Goal: Information Seeking & Learning: Learn about a topic

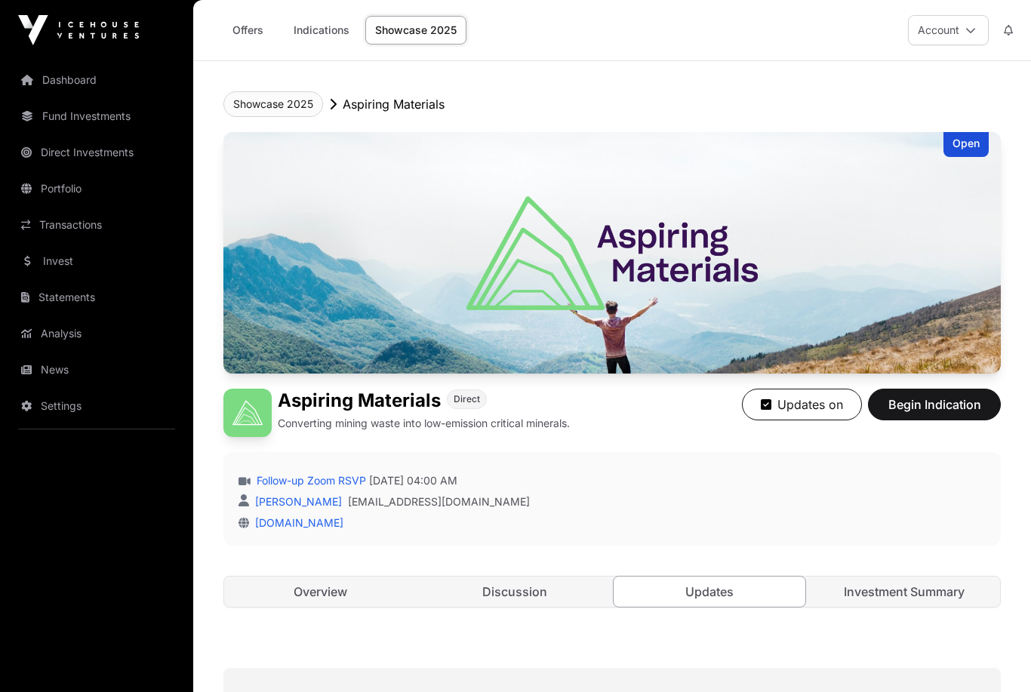
click at [257, 106] on button "Showcase 2025" at bounding box center [274, 104] width 100 height 26
click at [279, 104] on button "Showcase 2025" at bounding box center [274, 104] width 100 height 26
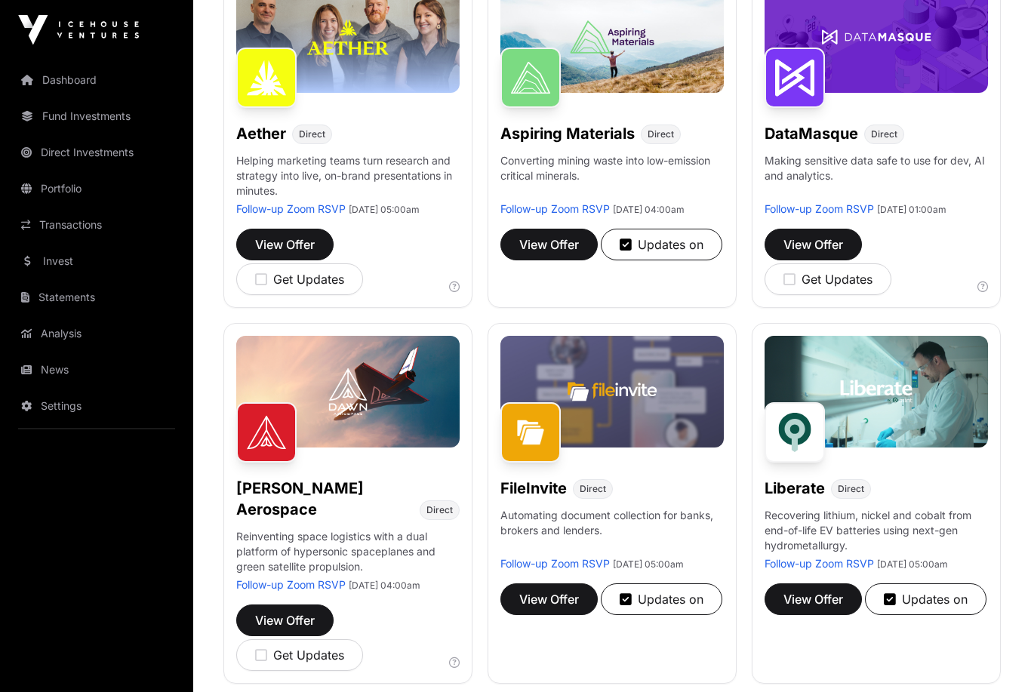
scroll to position [268, 0]
click at [542, 252] on span "View Offer" at bounding box center [549, 245] width 60 height 18
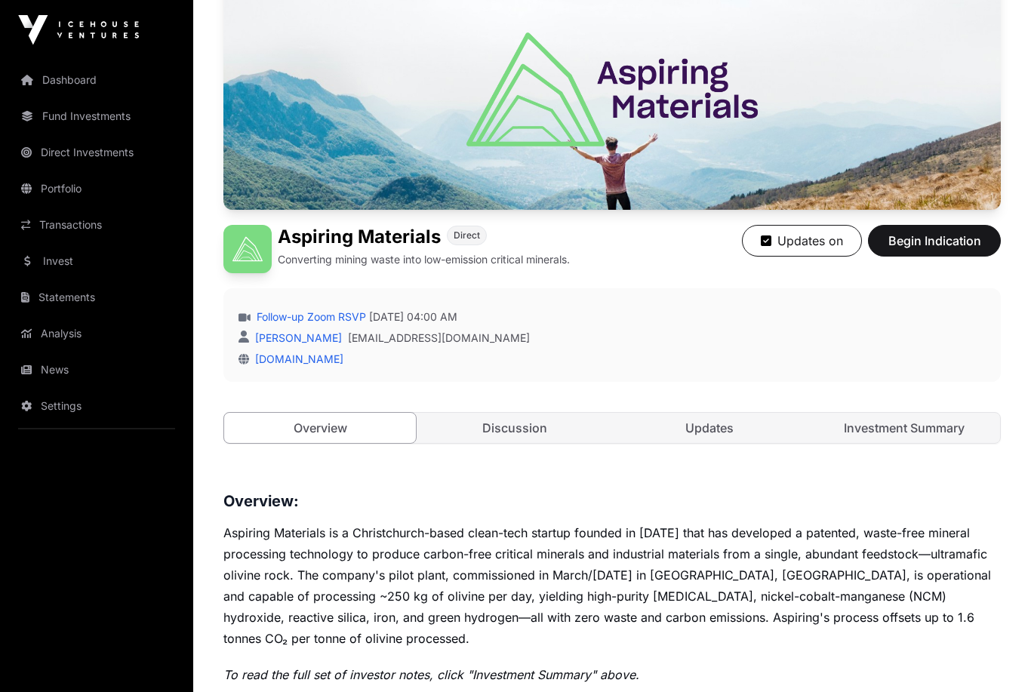
scroll to position [175, 0]
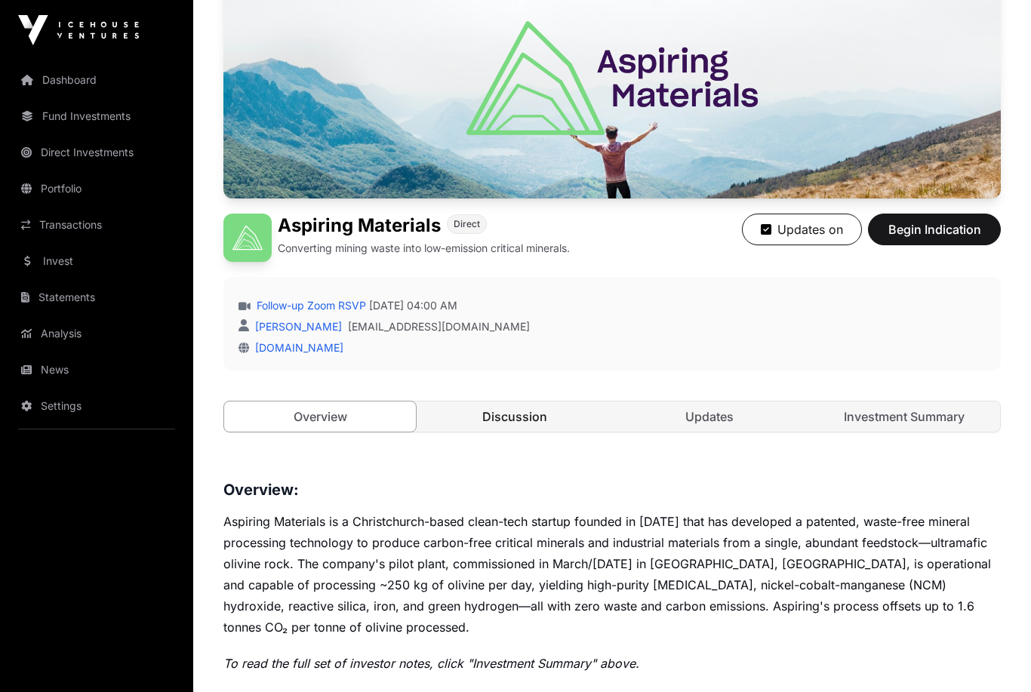
click at [498, 412] on link "Discussion" at bounding box center [515, 417] width 192 height 30
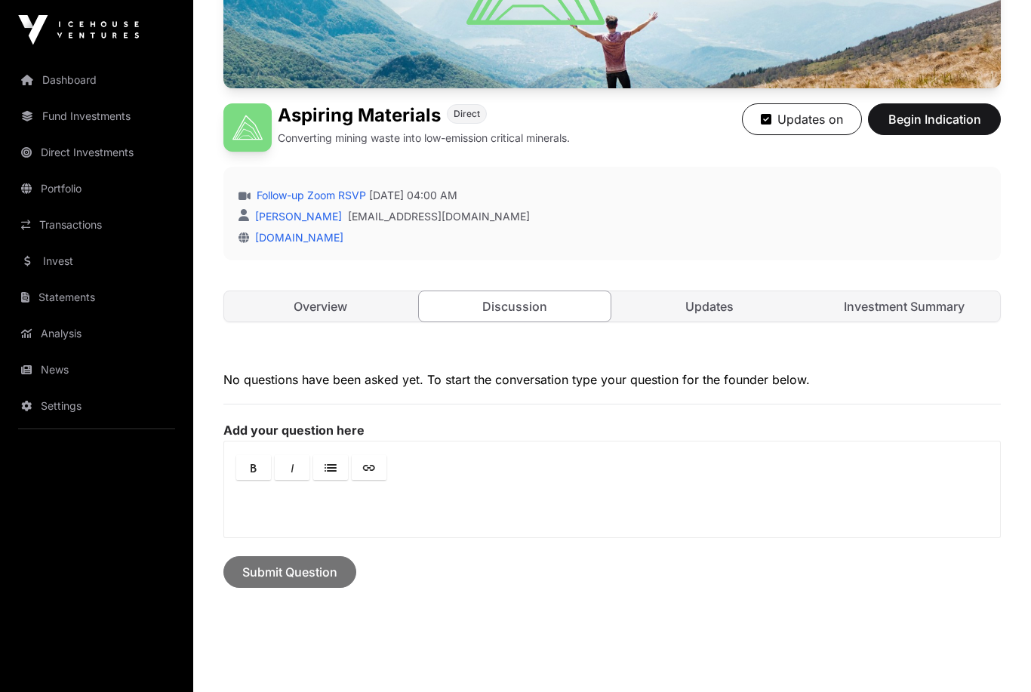
scroll to position [319, 0]
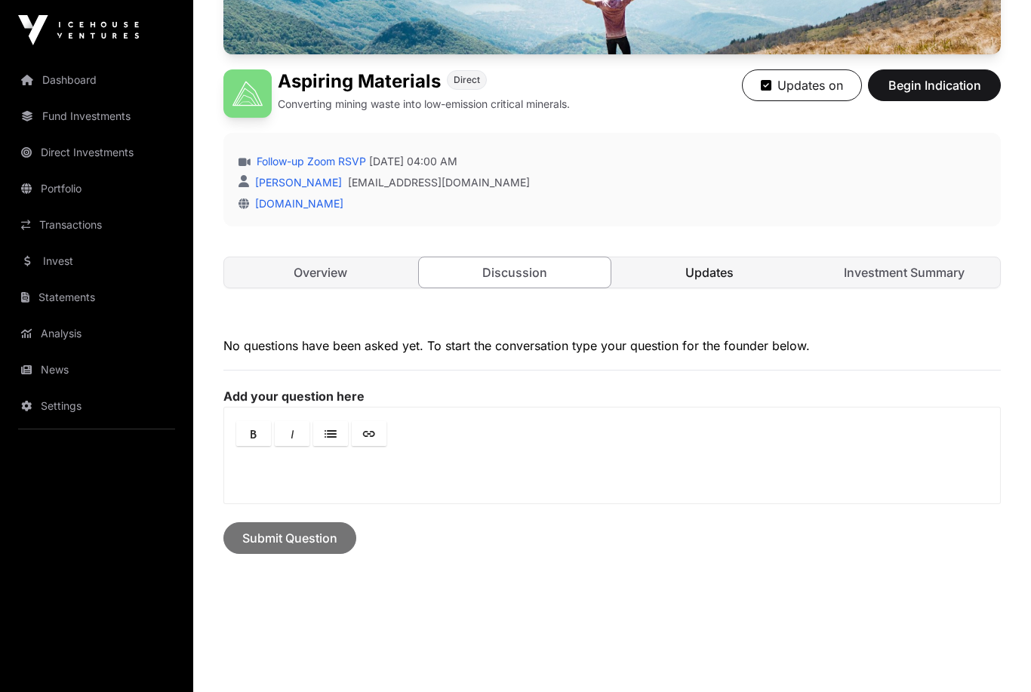
click at [706, 273] on link "Updates" at bounding box center [710, 272] width 192 height 30
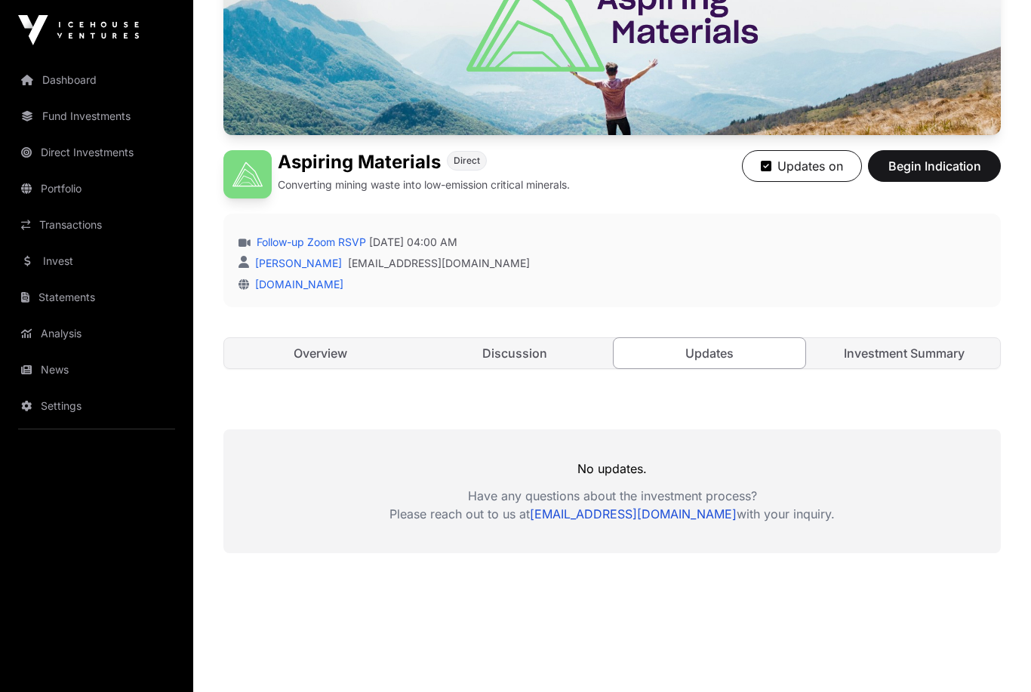
click at [236, 657] on main "Showcase 2025 Aspiring Materials Open Aspiring Materials Direct Converting mini…" at bounding box center [612, 282] width 838 height 918
click at [55, 264] on link "Invest" at bounding box center [96, 261] width 169 height 33
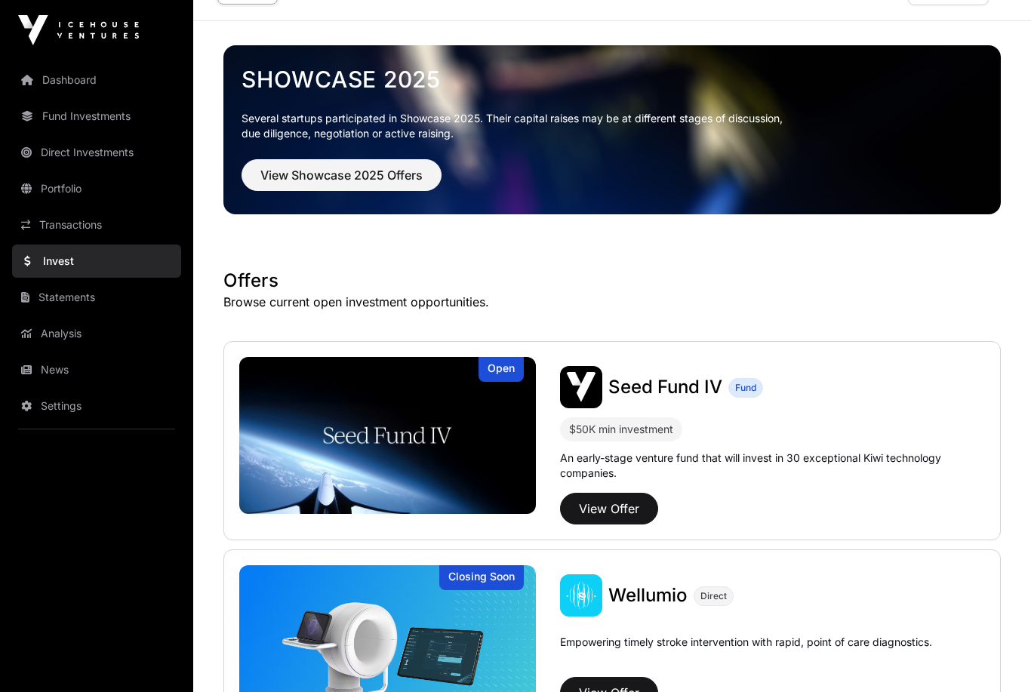
scroll to position [41, 0]
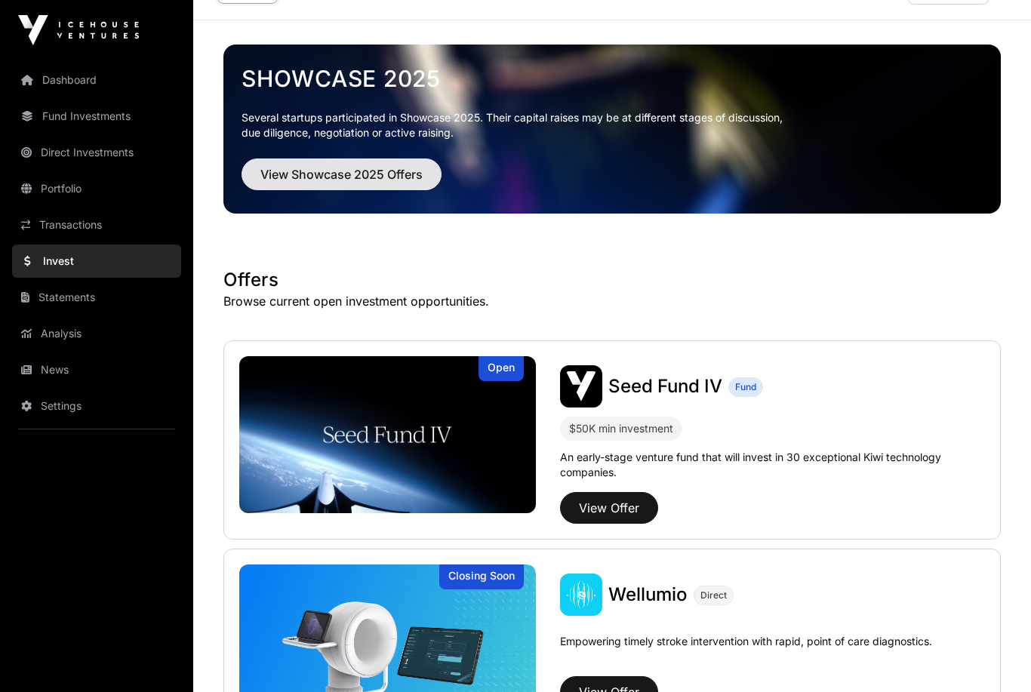
click at [344, 167] on span "View Showcase 2025 Offers" at bounding box center [341, 174] width 162 height 18
click at [308, 173] on span "View Showcase 2025 Offers" at bounding box center [341, 174] width 162 height 18
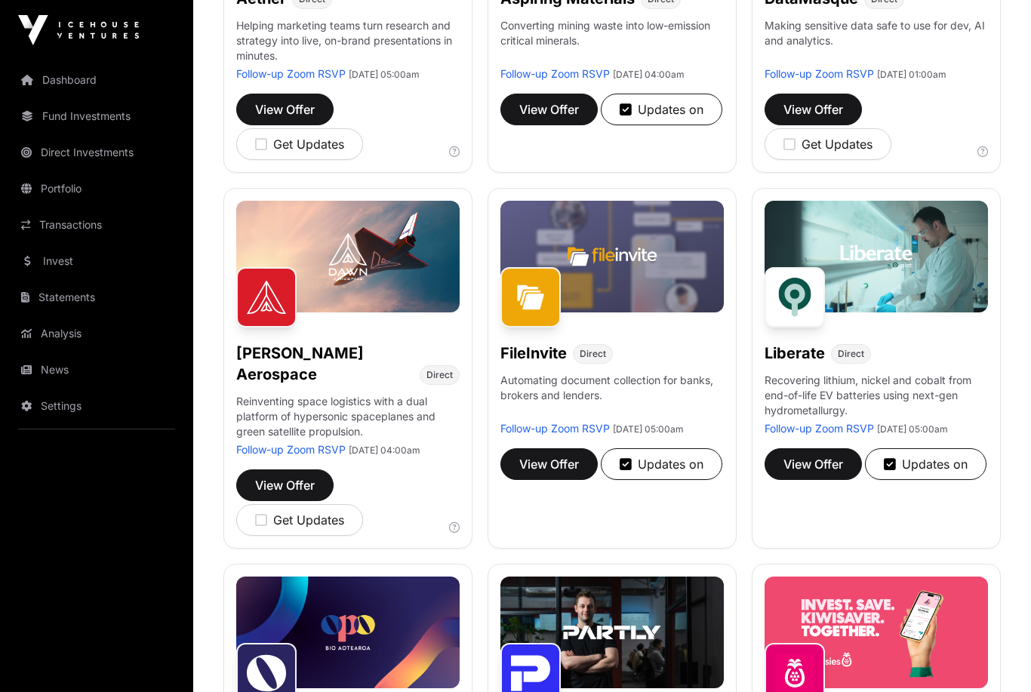
scroll to position [404, 0]
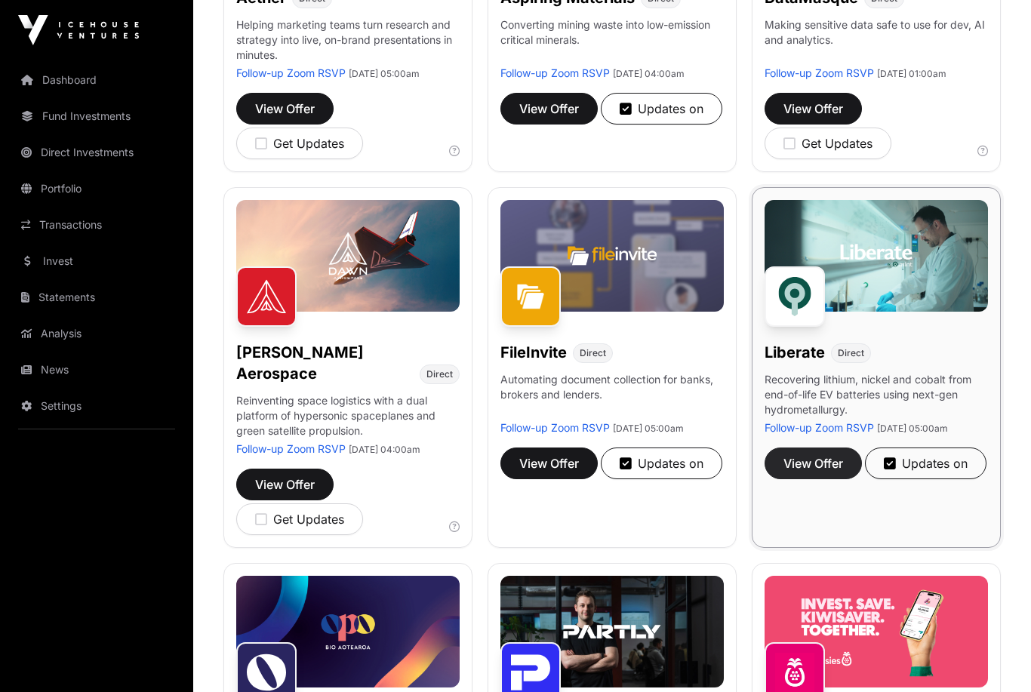
click at [794, 479] on button "View Offer" at bounding box center [813, 464] width 97 height 32
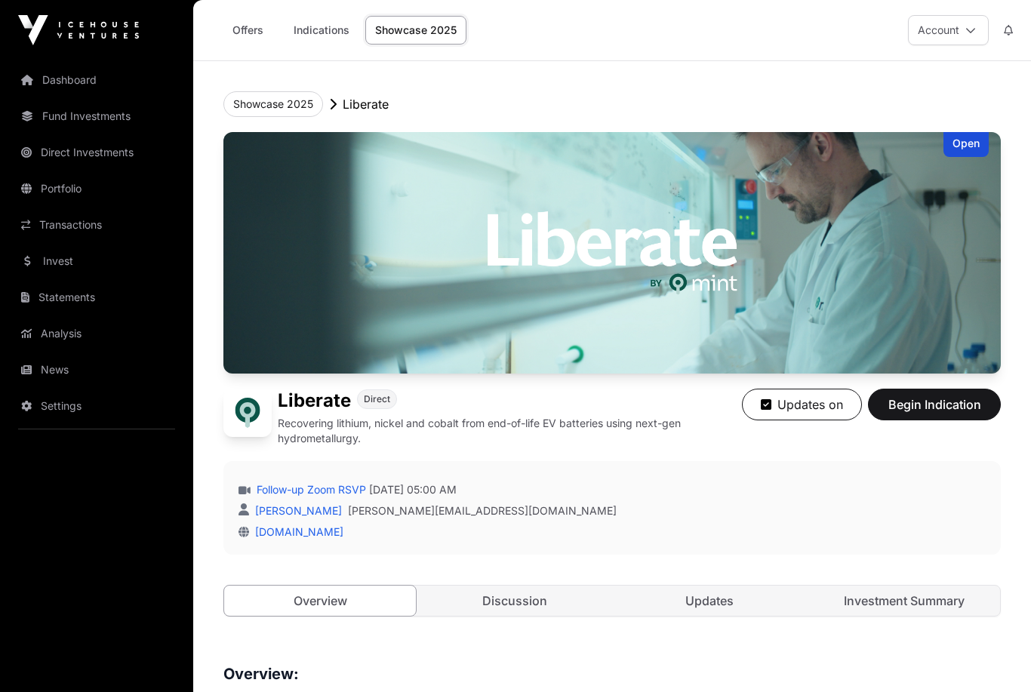
scroll to position [20, 0]
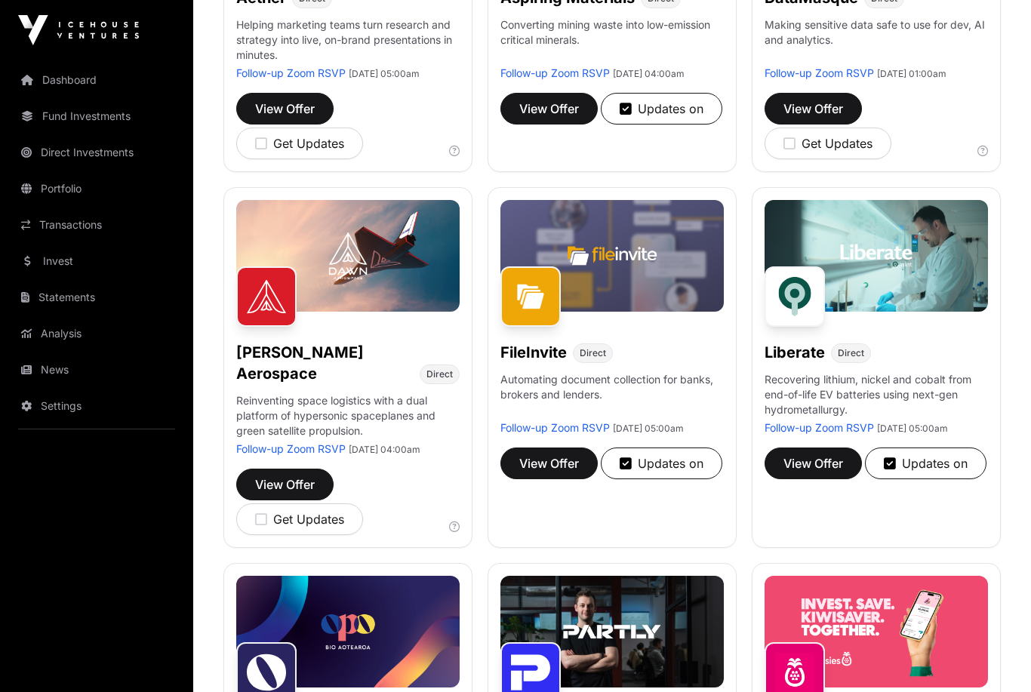
scroll to position [473, 0]
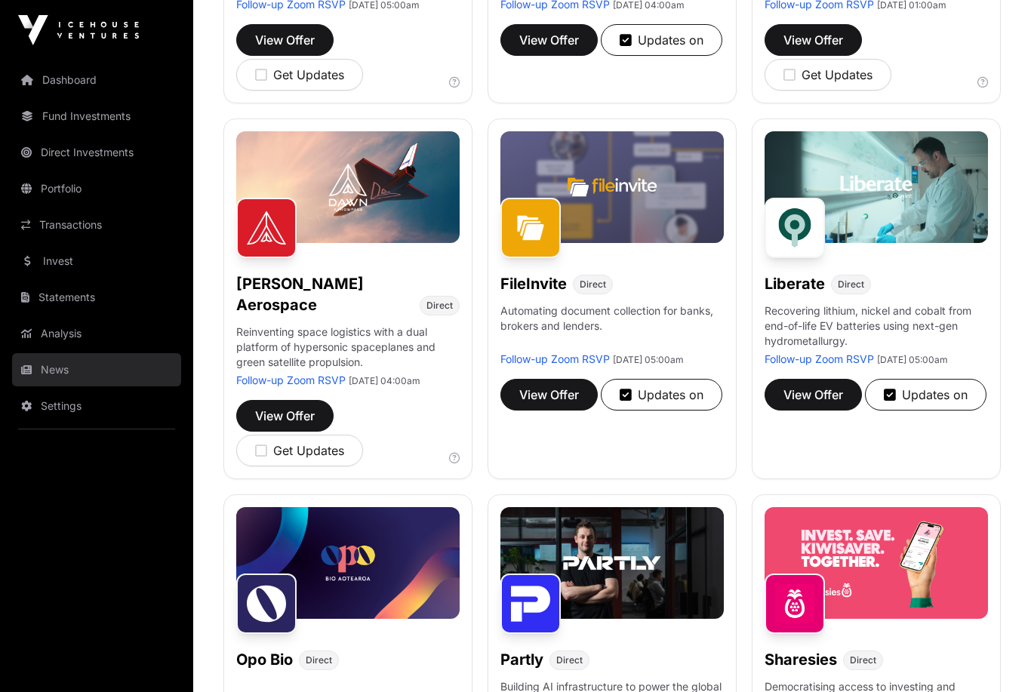
click at [57, 375] on link "News" at bounding box center [96, 369] width 169 height 33
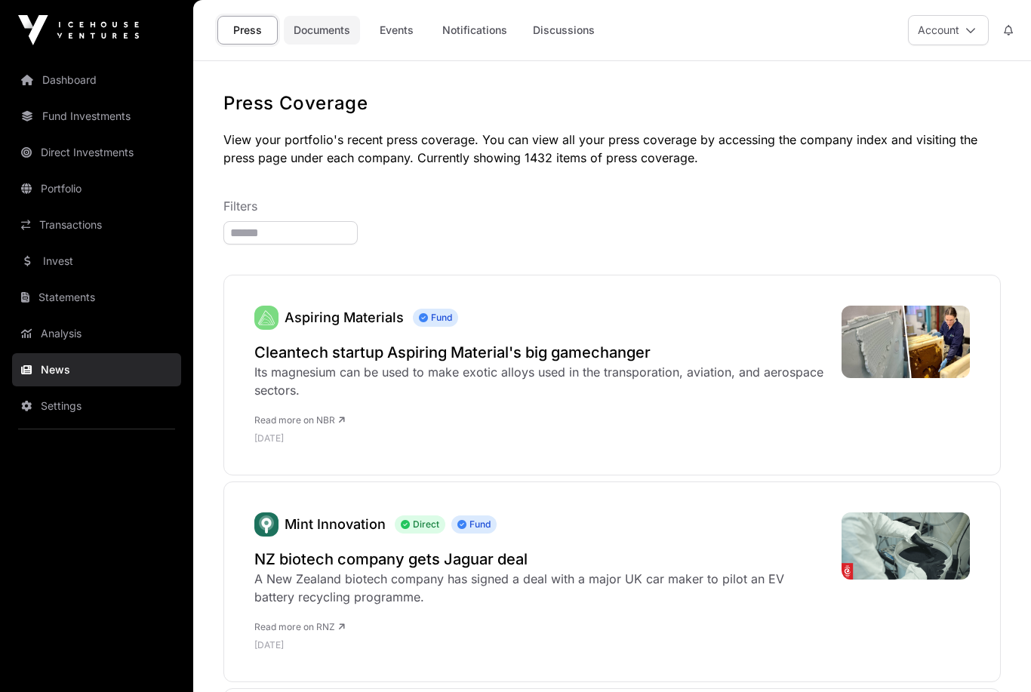
click at [321, 28] on link "Documents" at bounding box center [322, 30] width 76 height 29
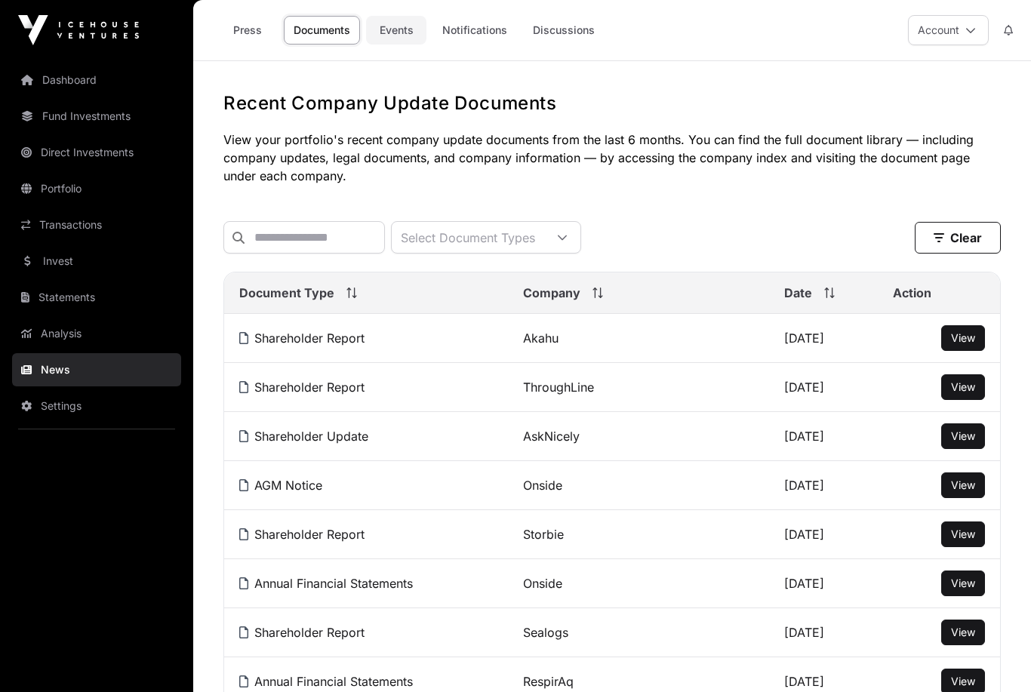
click at [398, 18] on link "Events" at bounding box center [396, 30] width 60 height 29
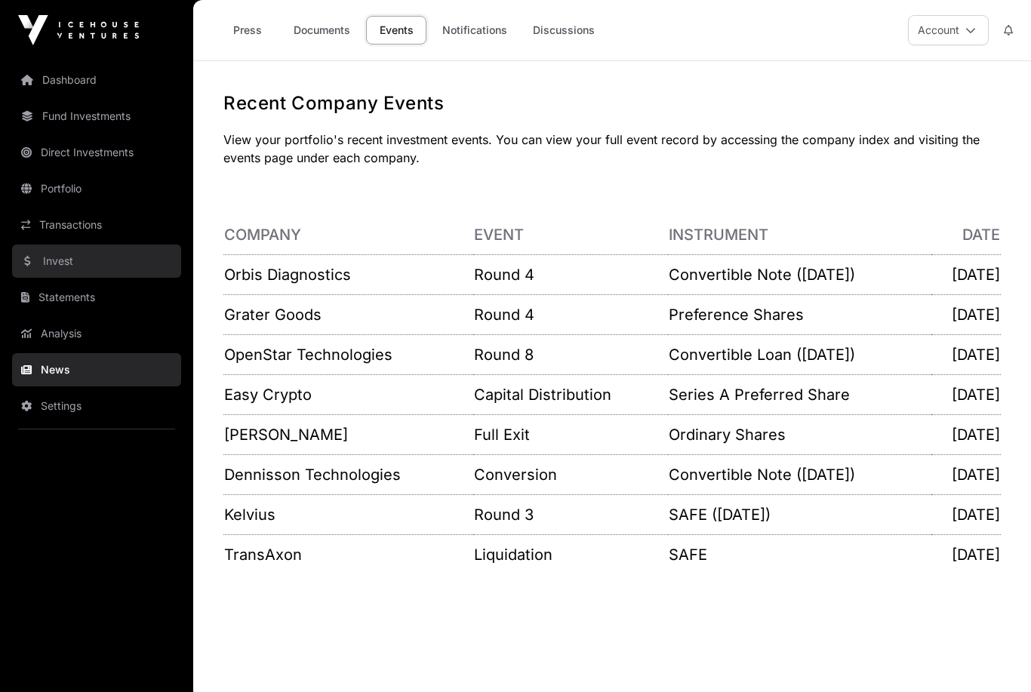
click at [61, 264] on link "Invest" at bounding box center [96, 261] width 169 height 33
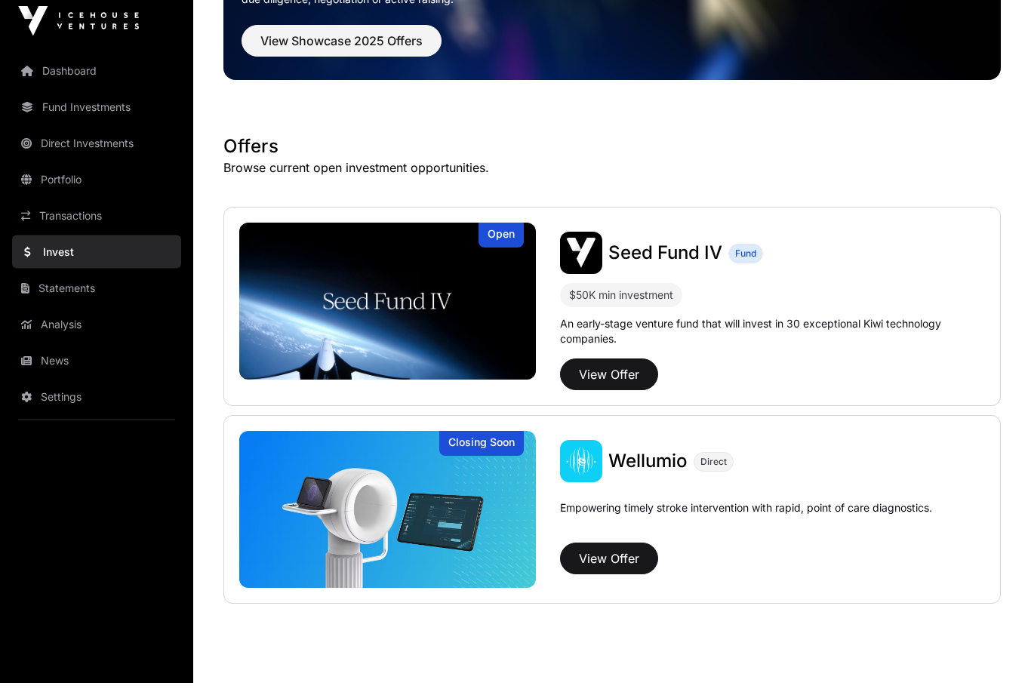
scroll to position [165, 0]
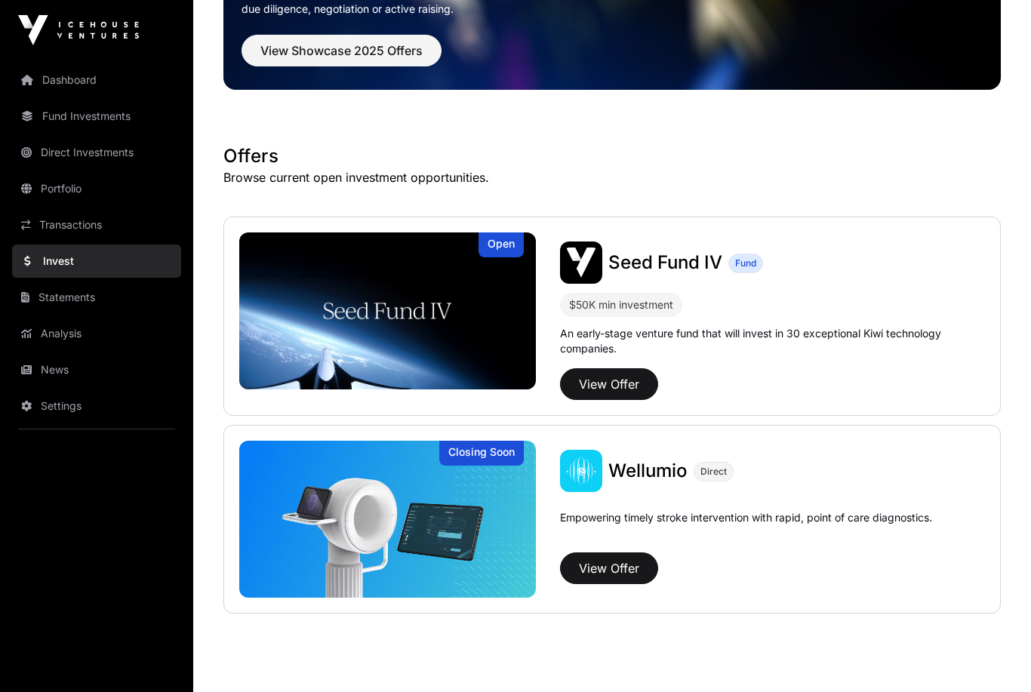
click at [538, 692] on main "Showcase 2025 Several startups participated in Showcase 2025. Their capital rai…" at bounding box center [612, 319] width 838 height 844
